Goal: Contribute content

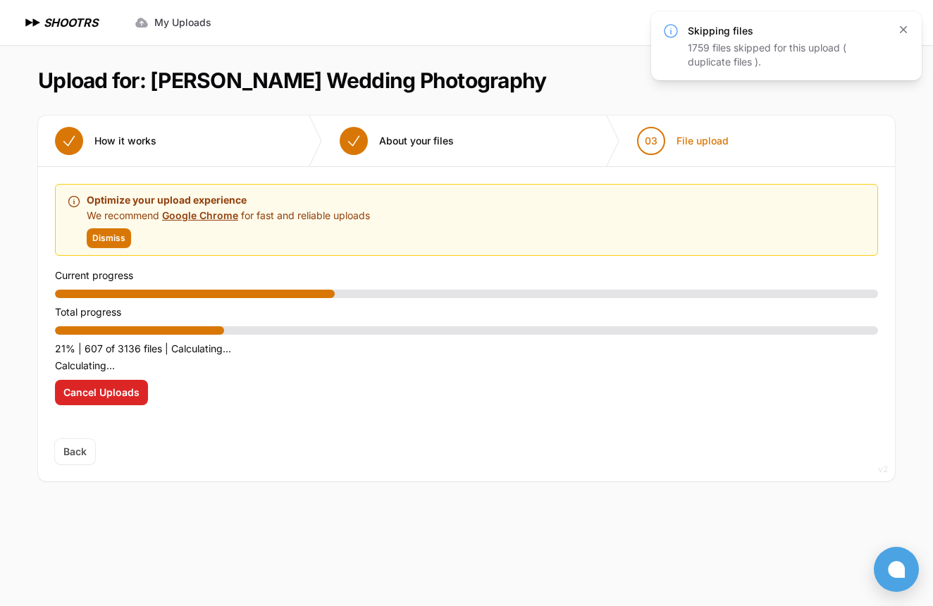
click at [903, 32] on icon "button" at bounding box center [903, 30] width 14 height 14
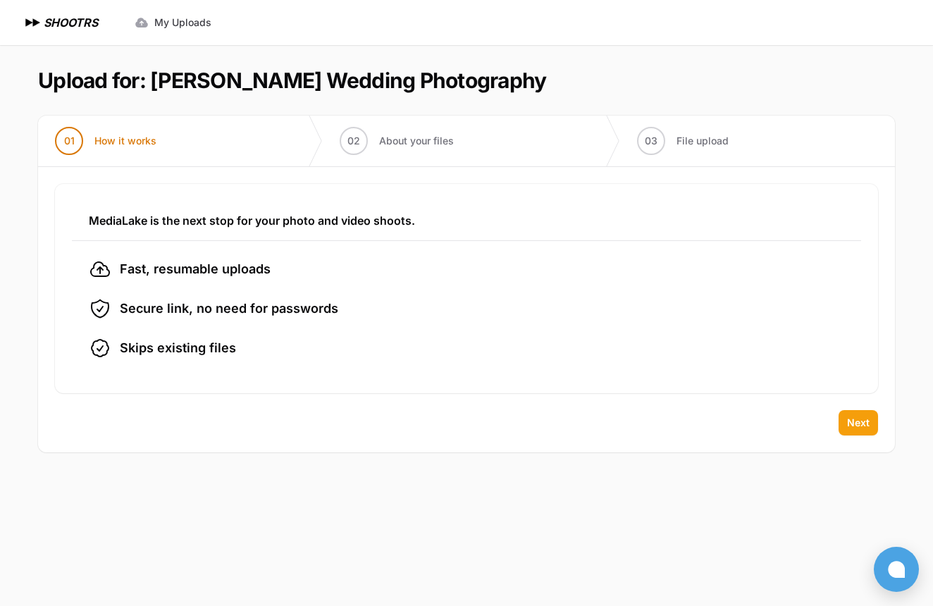
click at [864, 424] on span "Next" at bounding box center [858, 423] width 23 height 14
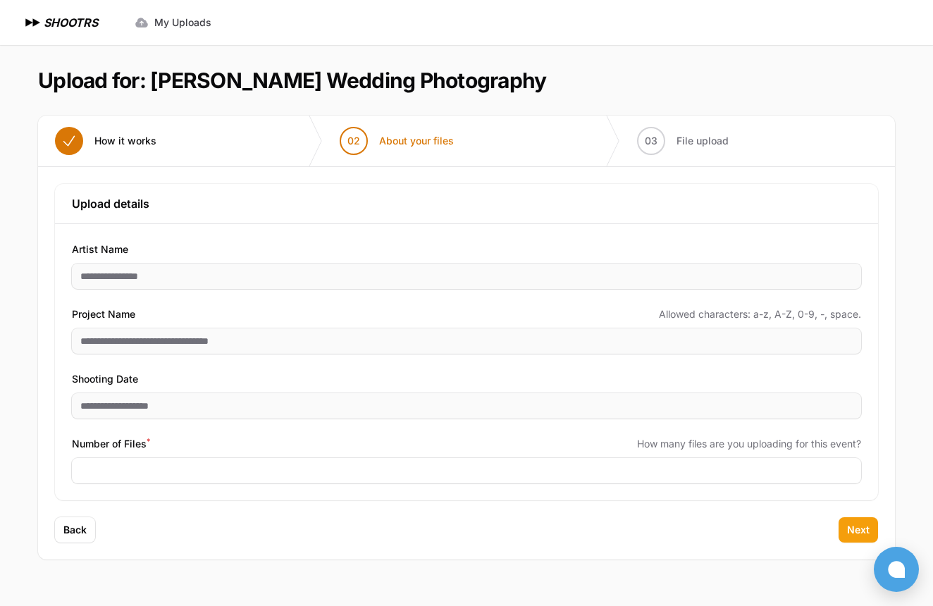
click at [857, 535] on span "Next" at bounding box center [858, 530] width 23 height 14
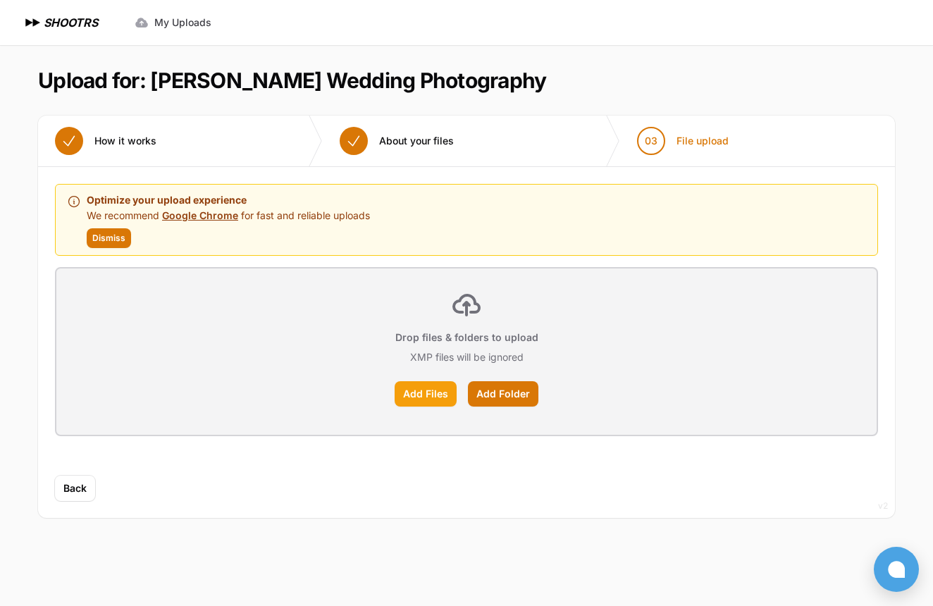
click at [424, 392] on label "Add Files" at bounding box center [426, 393] width 62 height 25
click at [0, 0] on input "Add Files" at bounding box center [0, 0] width 0 height 0
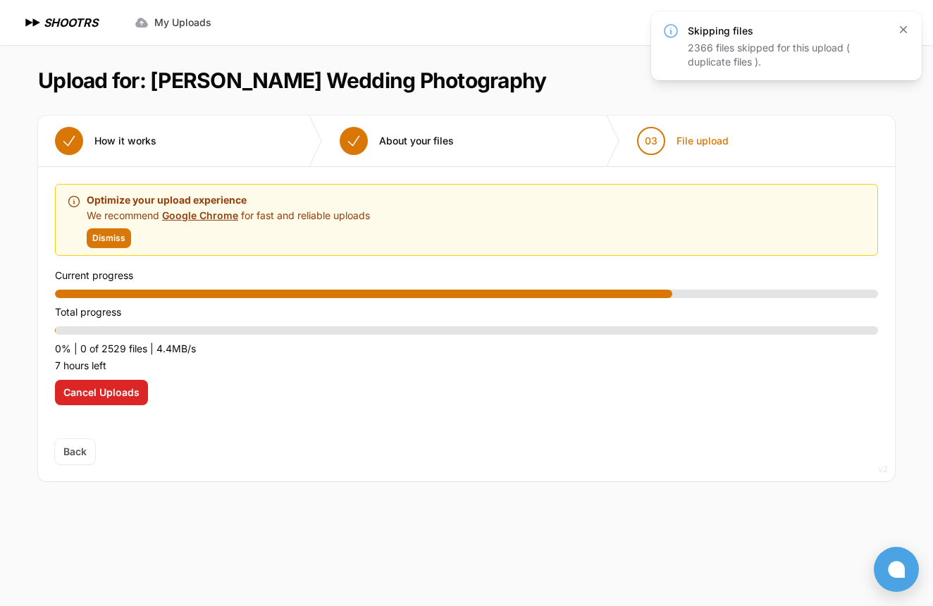
click at [903, 30] on icon "button" at bounding box center [903, 29] width 7 height 7
